Goal: Task Accomplishment & Management: Manage account settings

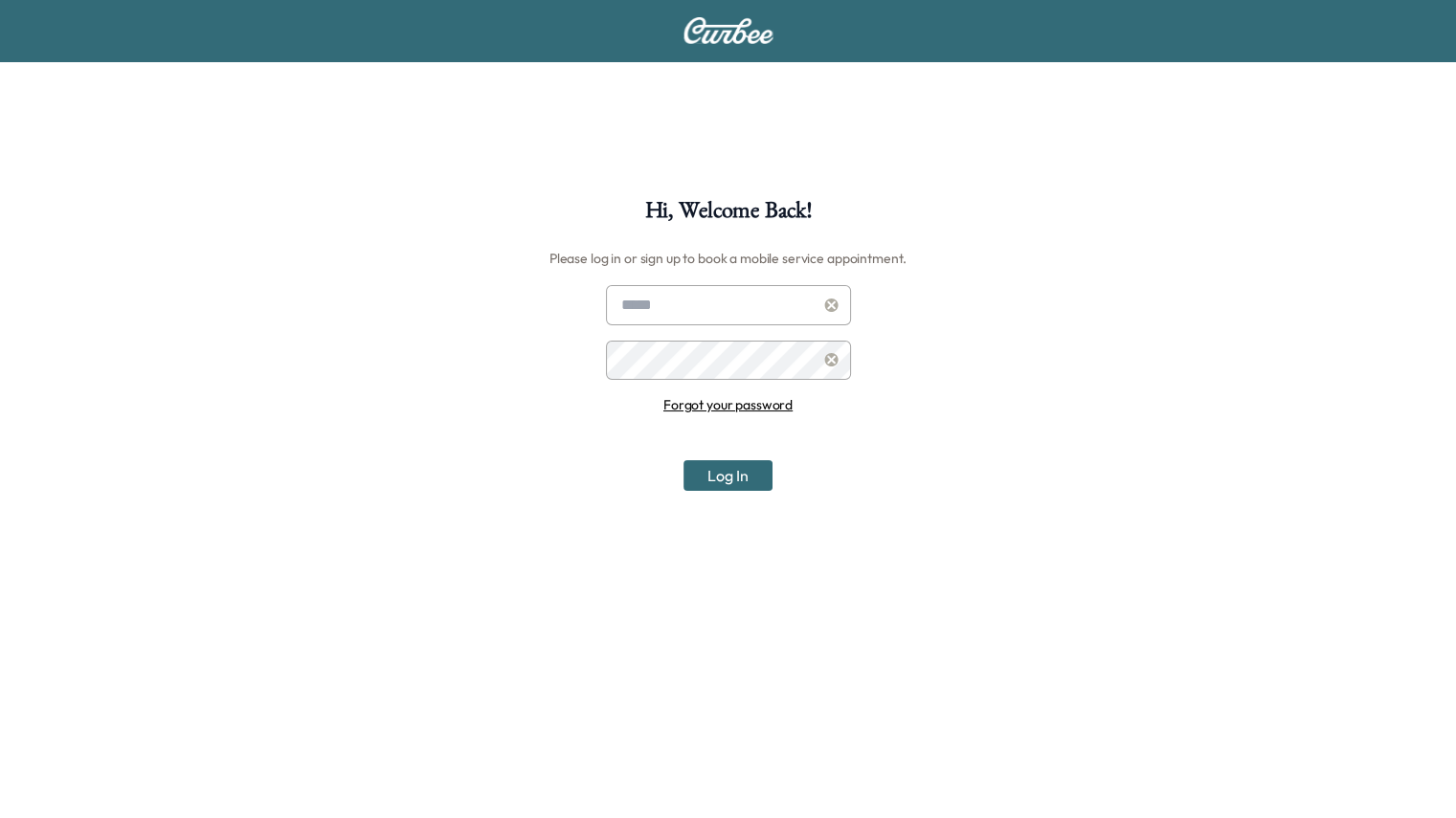
type input "**********"
click at [731, 484] on button "Log In" at bounding box center [727, 476] width 89 height 30
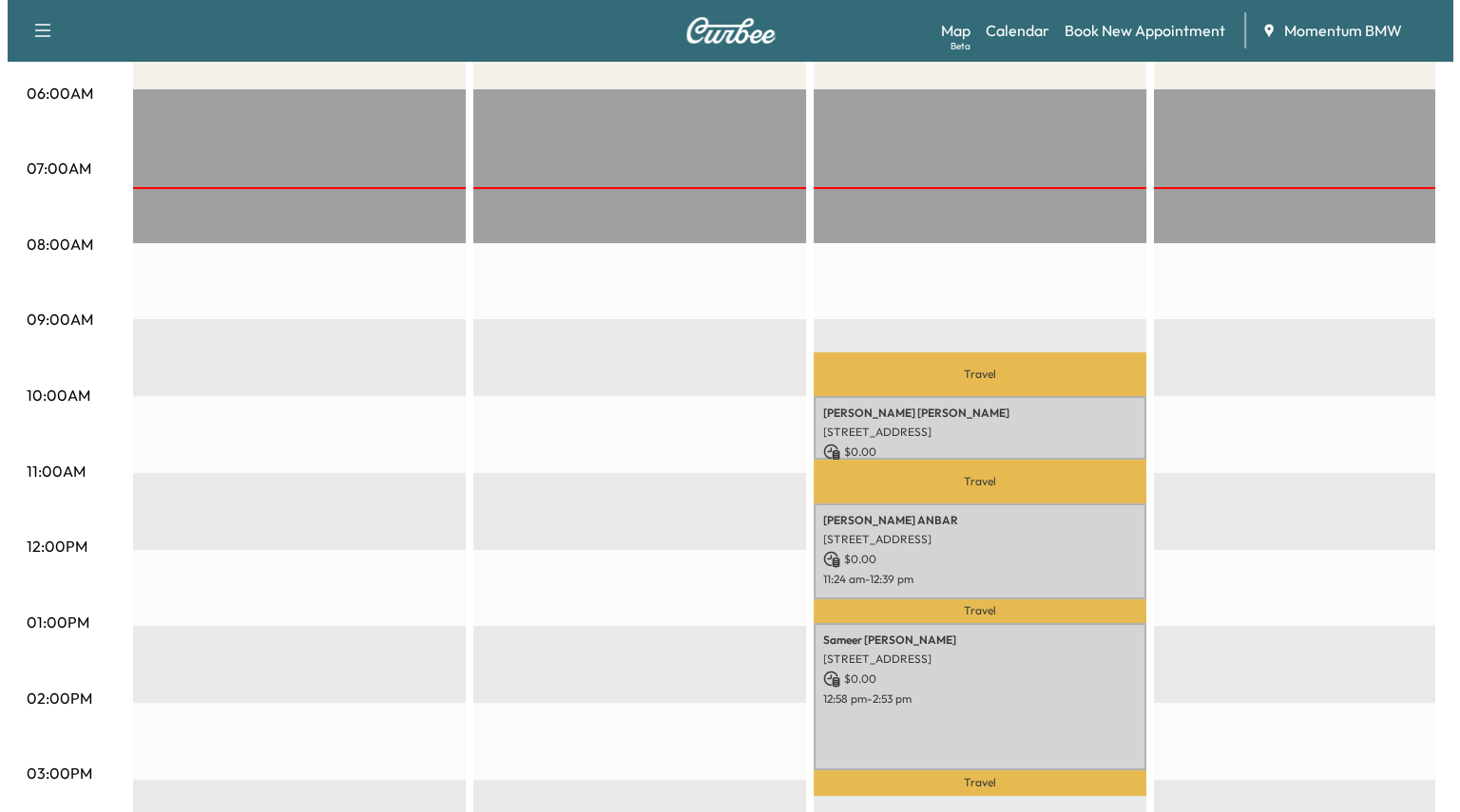
scroll to position [380, 0]
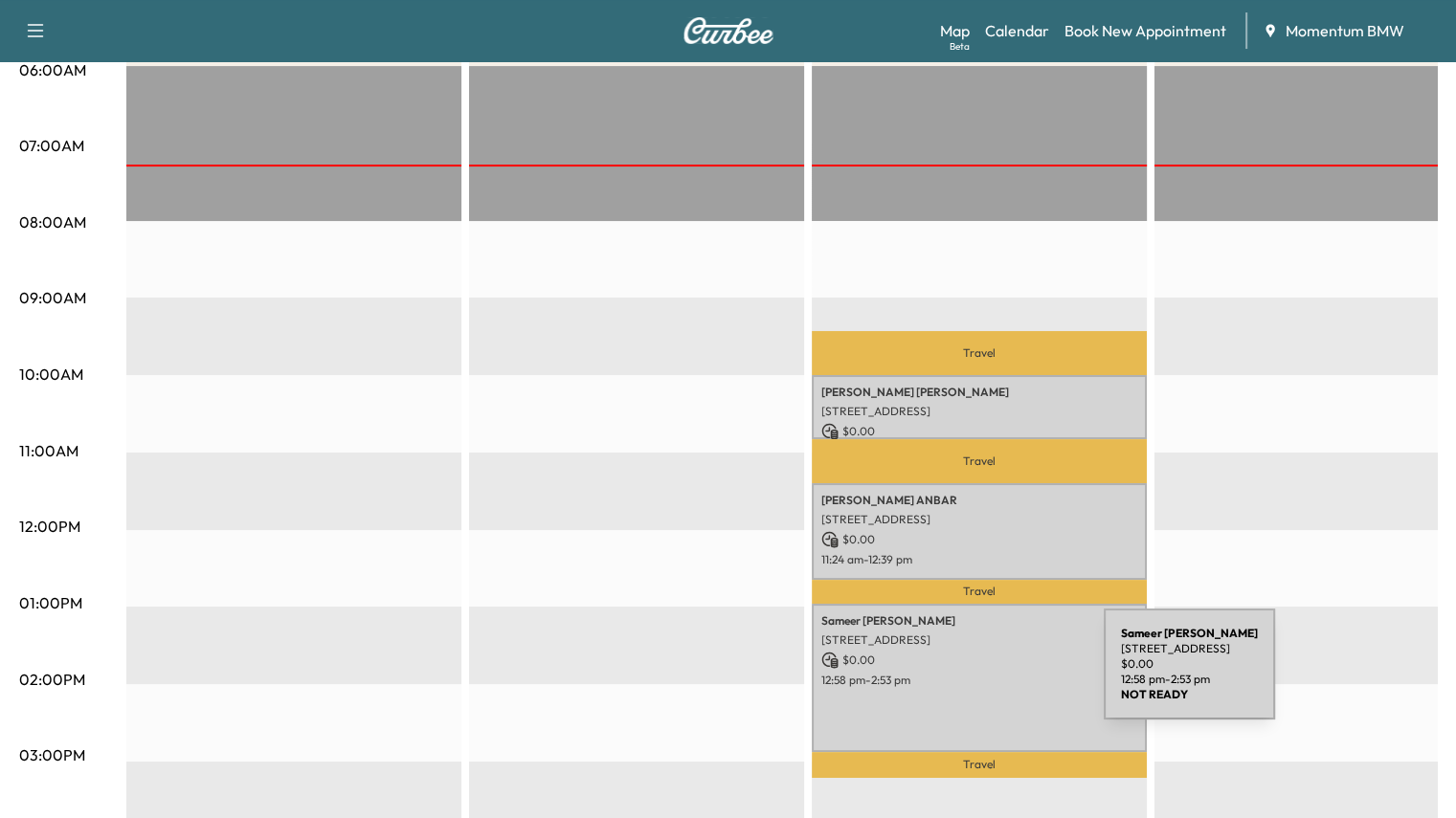
click at [960, 676] on p "12:58 pm - 2:53 pm" at bounding box center [978, 681] width 316 height 16
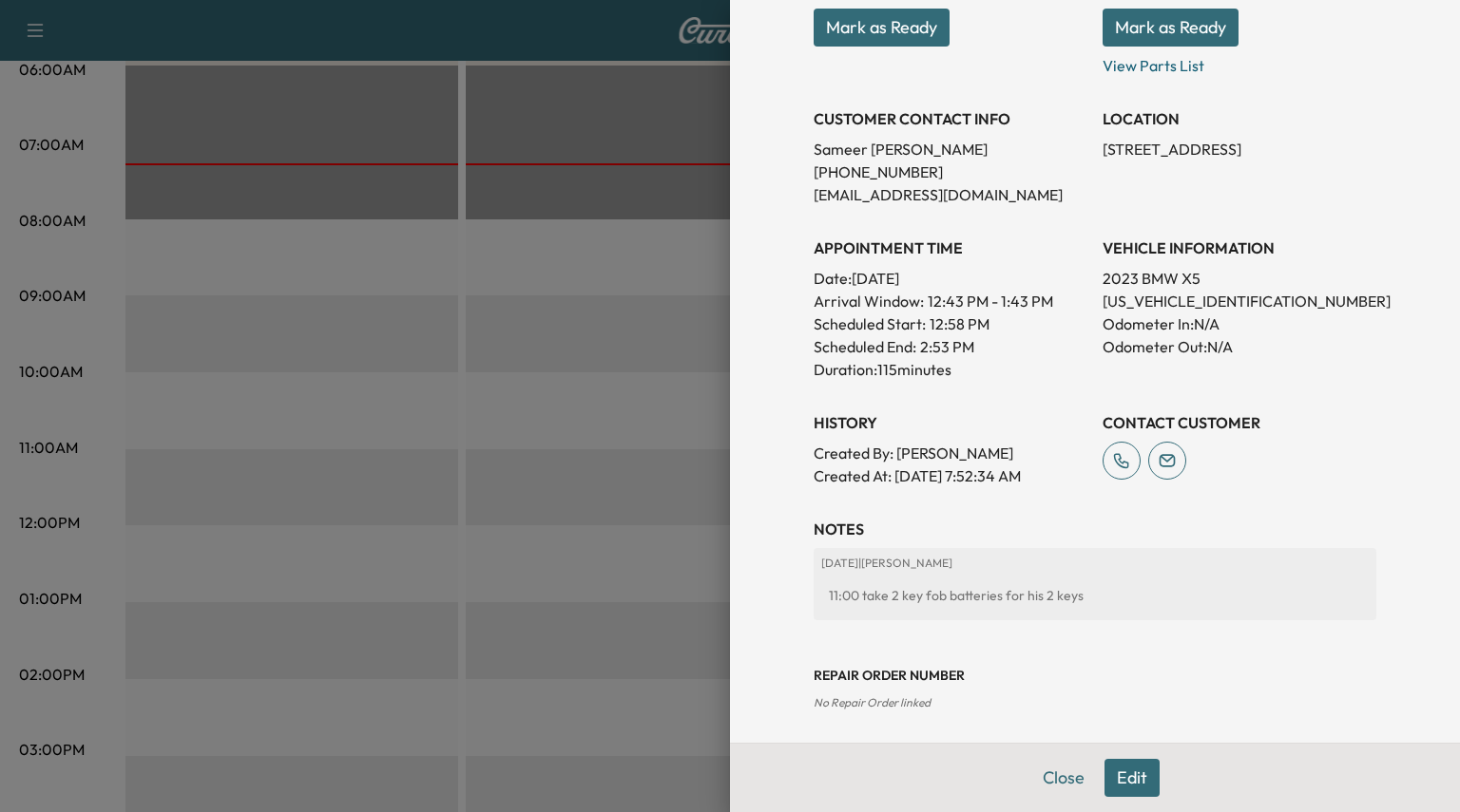
scroll to position [403, 0]
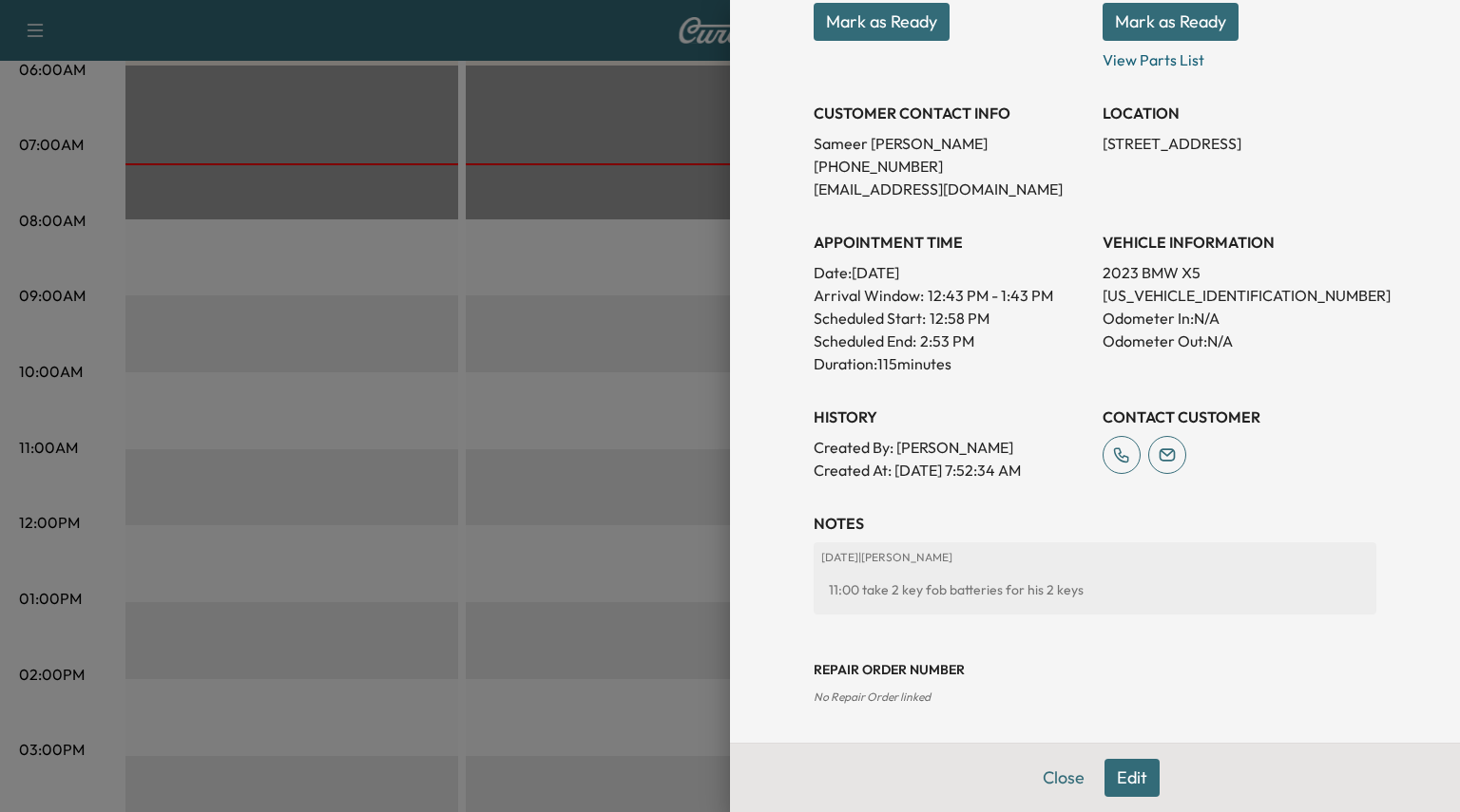
click at [1117, 785] on button "Edit" at bounding box center [1132, 778] width 55 height 38
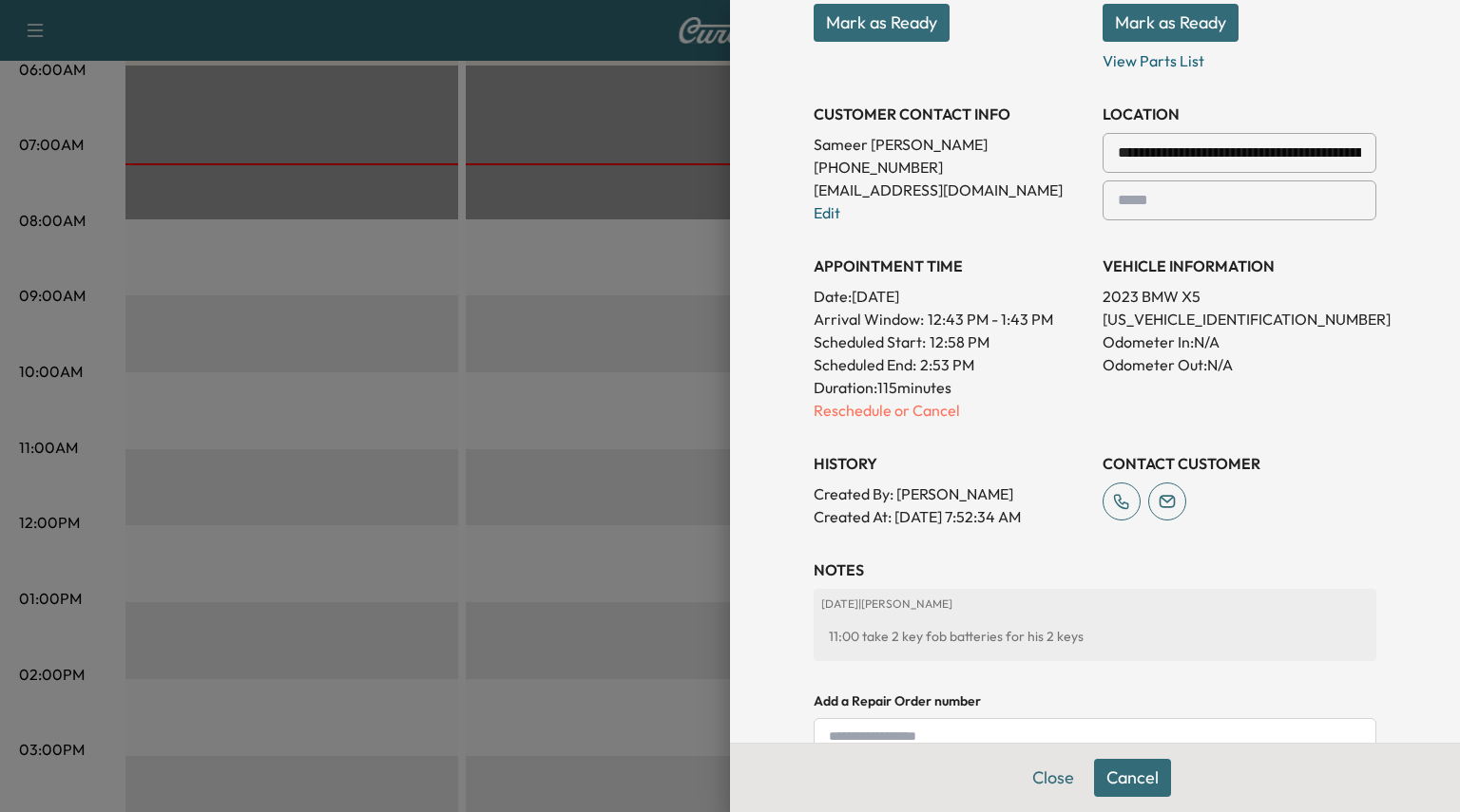
click at [926, 408] on p "Reschedule or Cancel" at bounding box center [950, 410] width 274 height 22
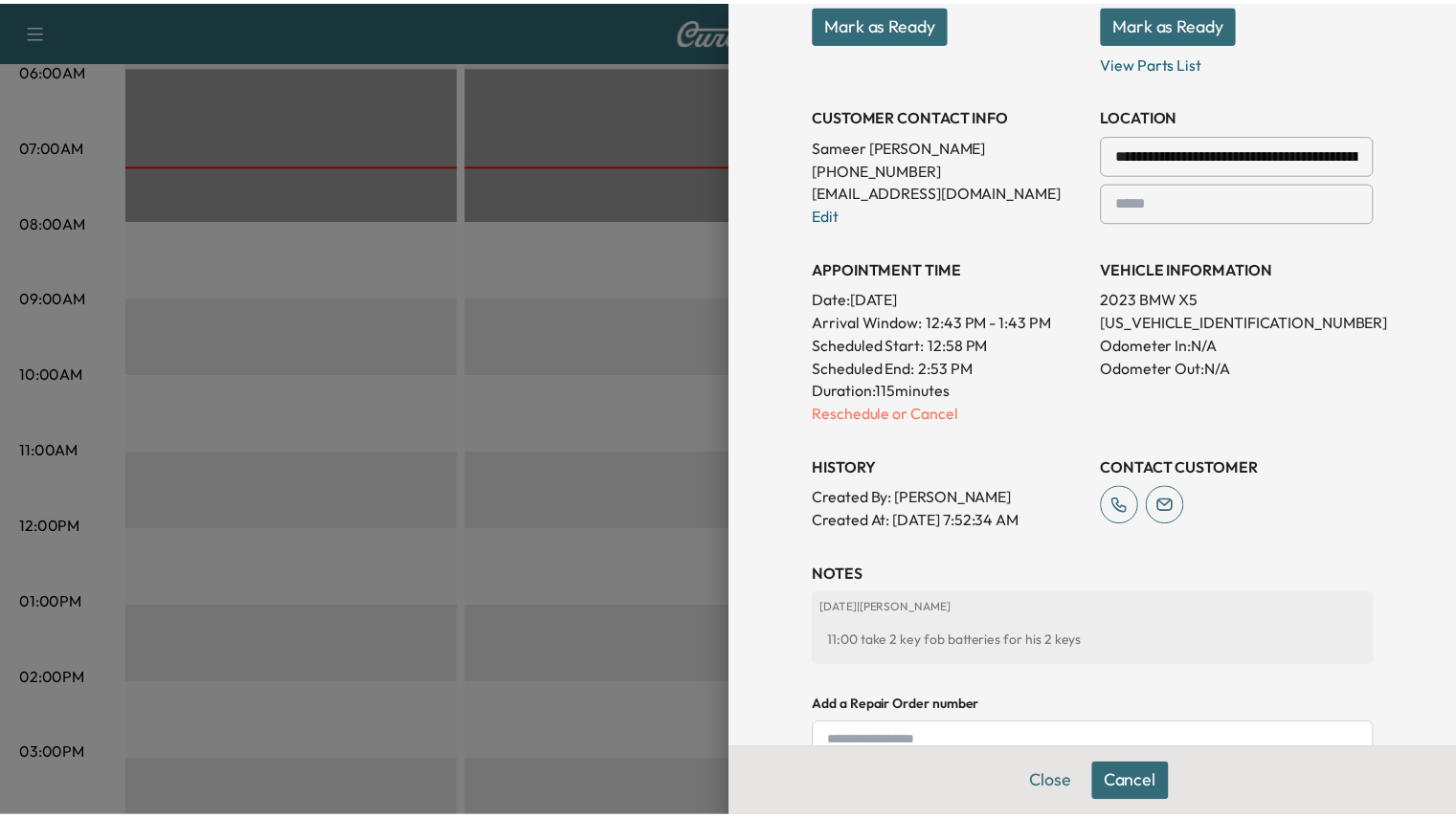
scroll to position [0, 0]
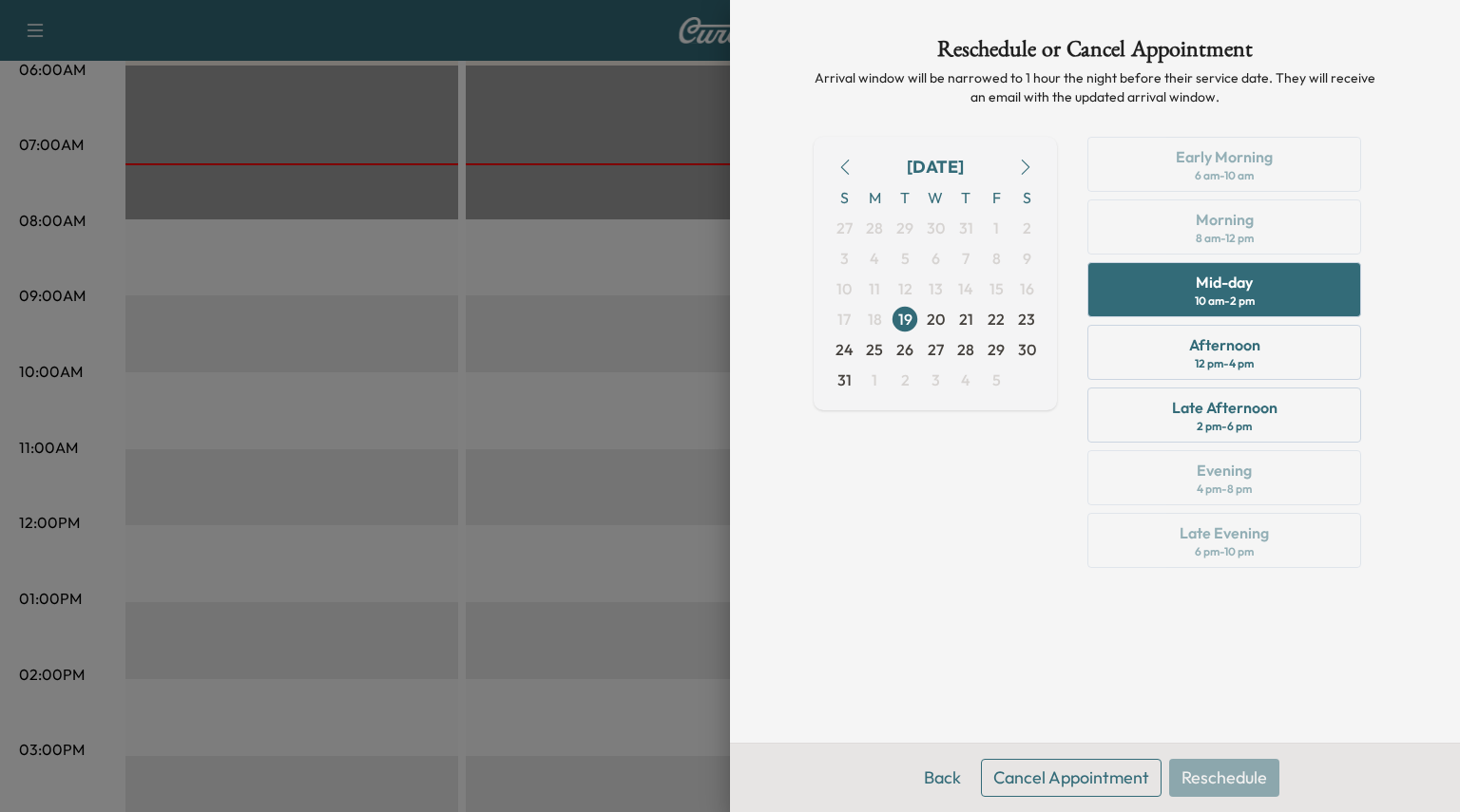
click at [1079, 779] on button "Cancel Appointment" at bounding box center [1071, 778] width 181 height 38
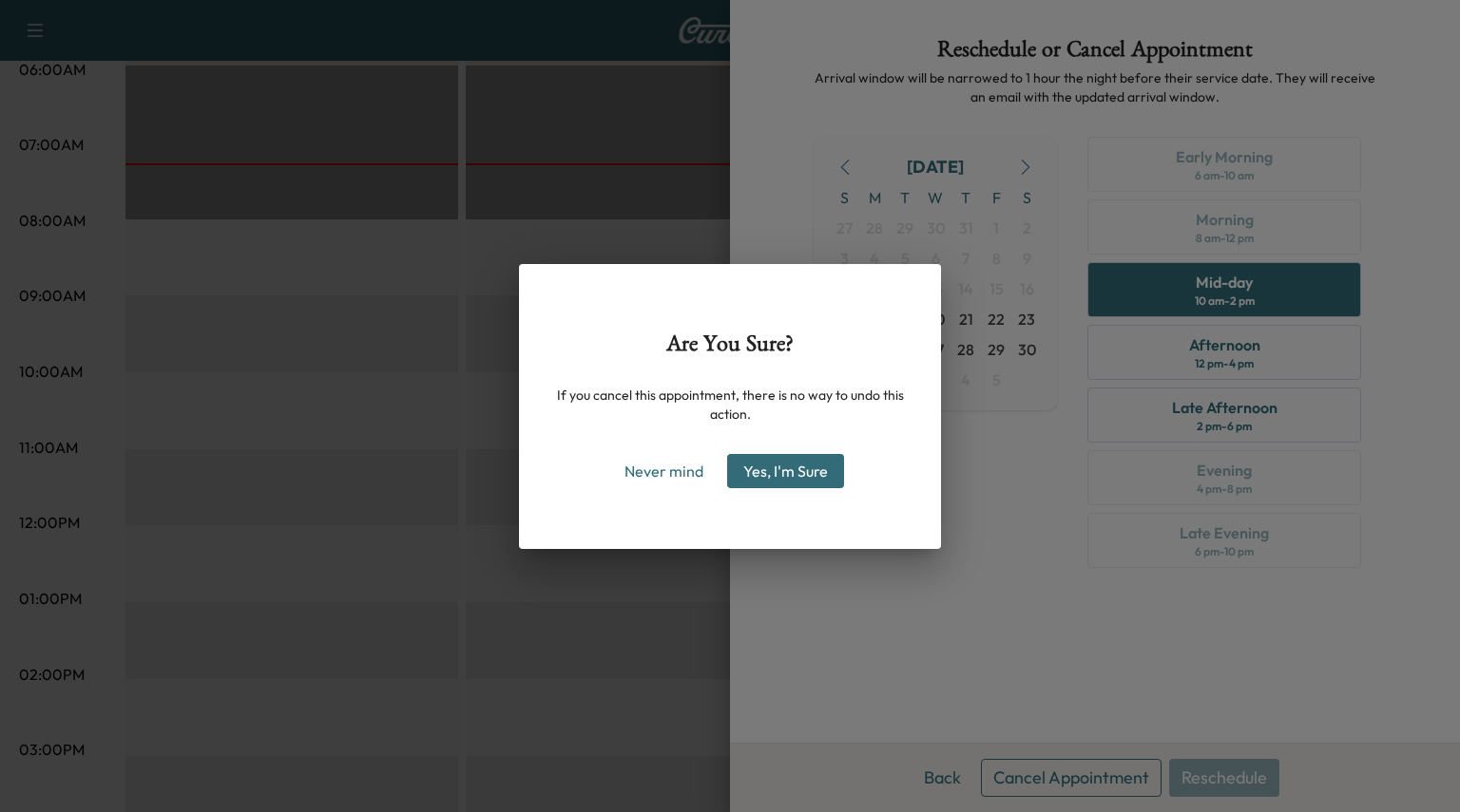
click at [775, 465] on button "Yes, I'm Sure" at bounding box center [785, 471] width 117 height 34
